Goal: Find specific page/section: Find specific page/section

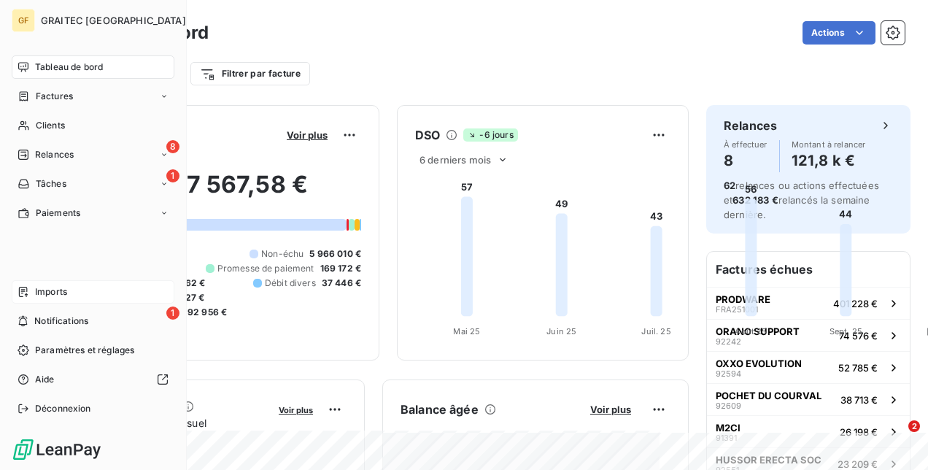
click at [44, 292] on span "Imports" at bounding box center [51, 291] width 32 height 13
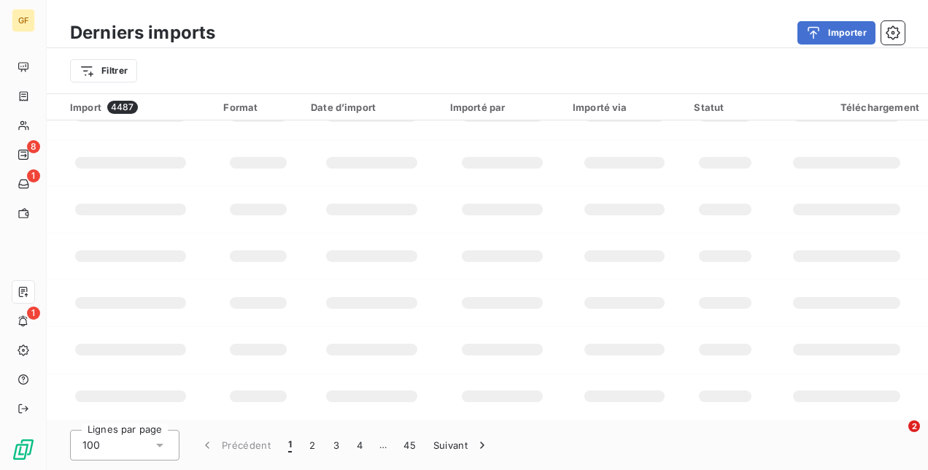
scroll to position [1021, 0]
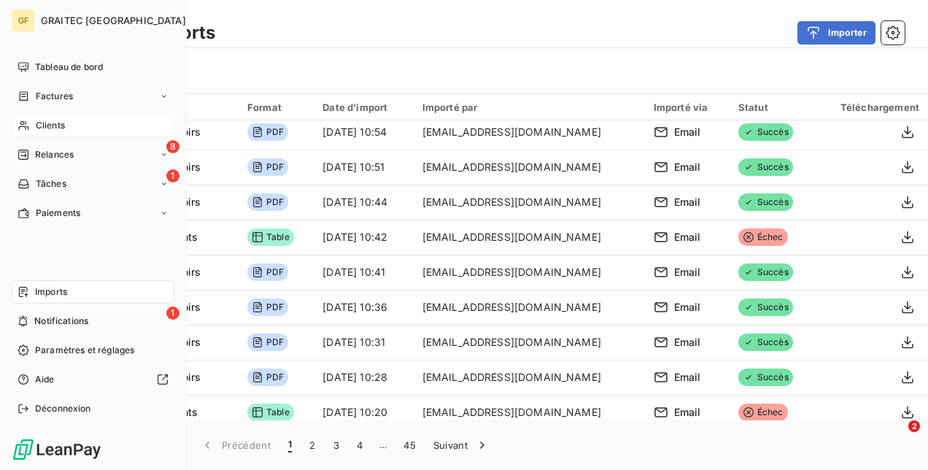
click at [62, 125] on span "Clients" at bounding box center [50, 125] width 29 height 13
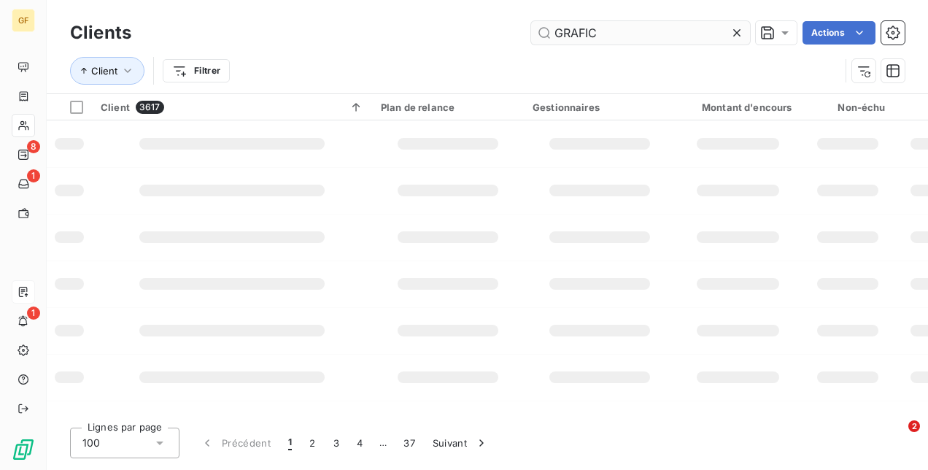
type input "GRAFIC"
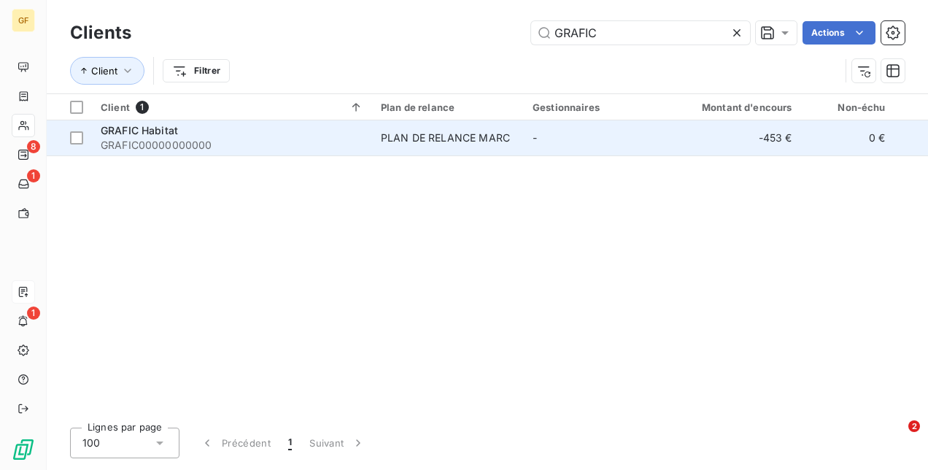
click at [475, 131] on div "PLAN DE RELANCE MARC" at bounding box center [445, 138] width 129 height 15
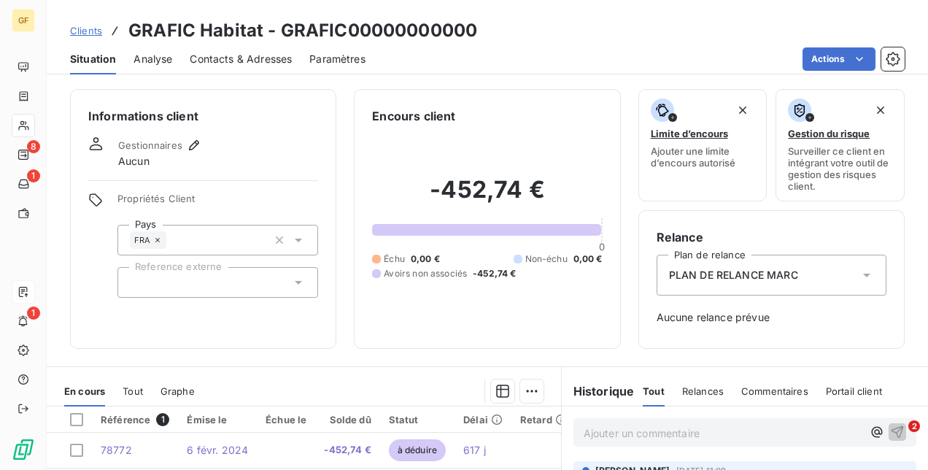
click at [207, 54] on span "Contacts & Adresses" at bounding box center [241, 59] width 102 height 15
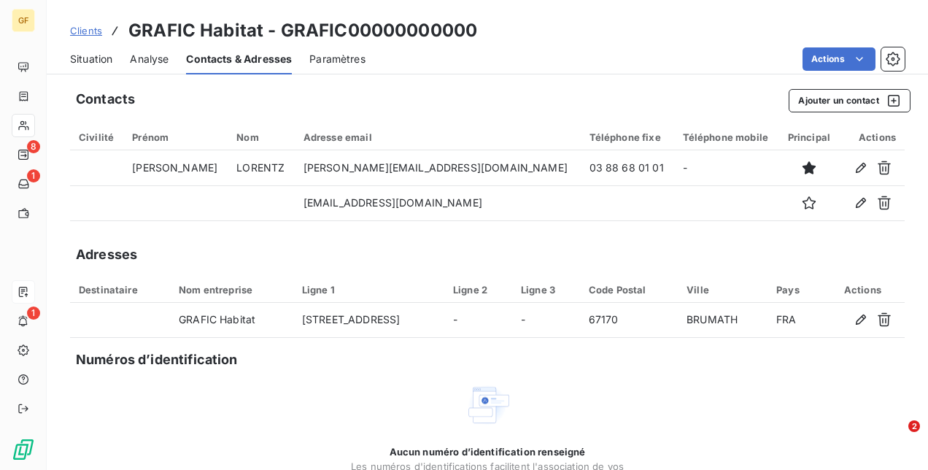
click at [95, 61] on span "Situation" at bounding box center [91, 59] width 42 height 15
